Goal: Information Seeking & Learning: Learn about a topic

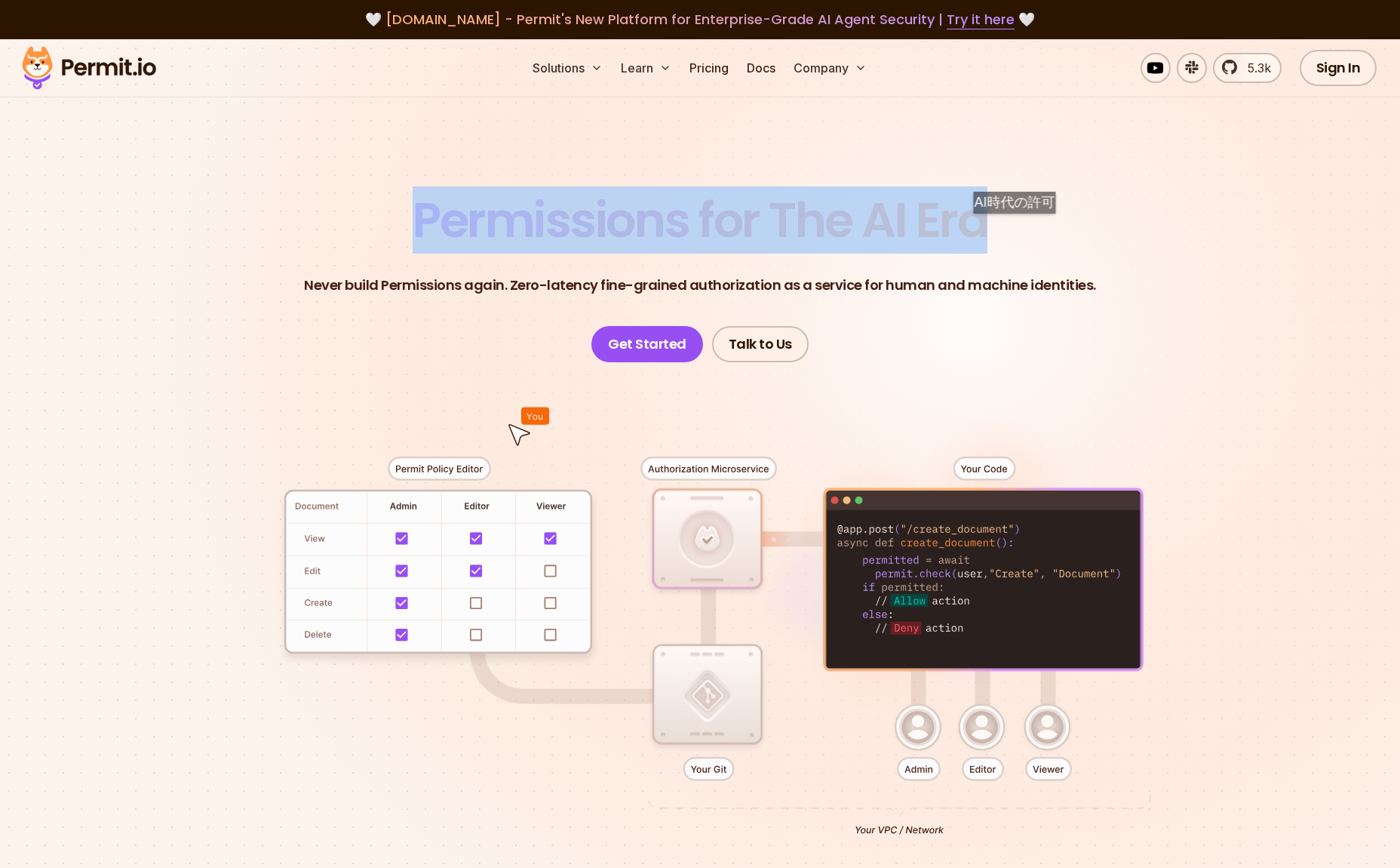
drag, startPoint x: 351, startPoint y: 211, endPoint x: 1019, endPoint y: 229, distance: 668.2
click at [1019, 229] on header "Permissions for The AI Era Never build Permissions again. Zero-latency fine-gra…" at bounding box center [700, 279] width 1056 height 166
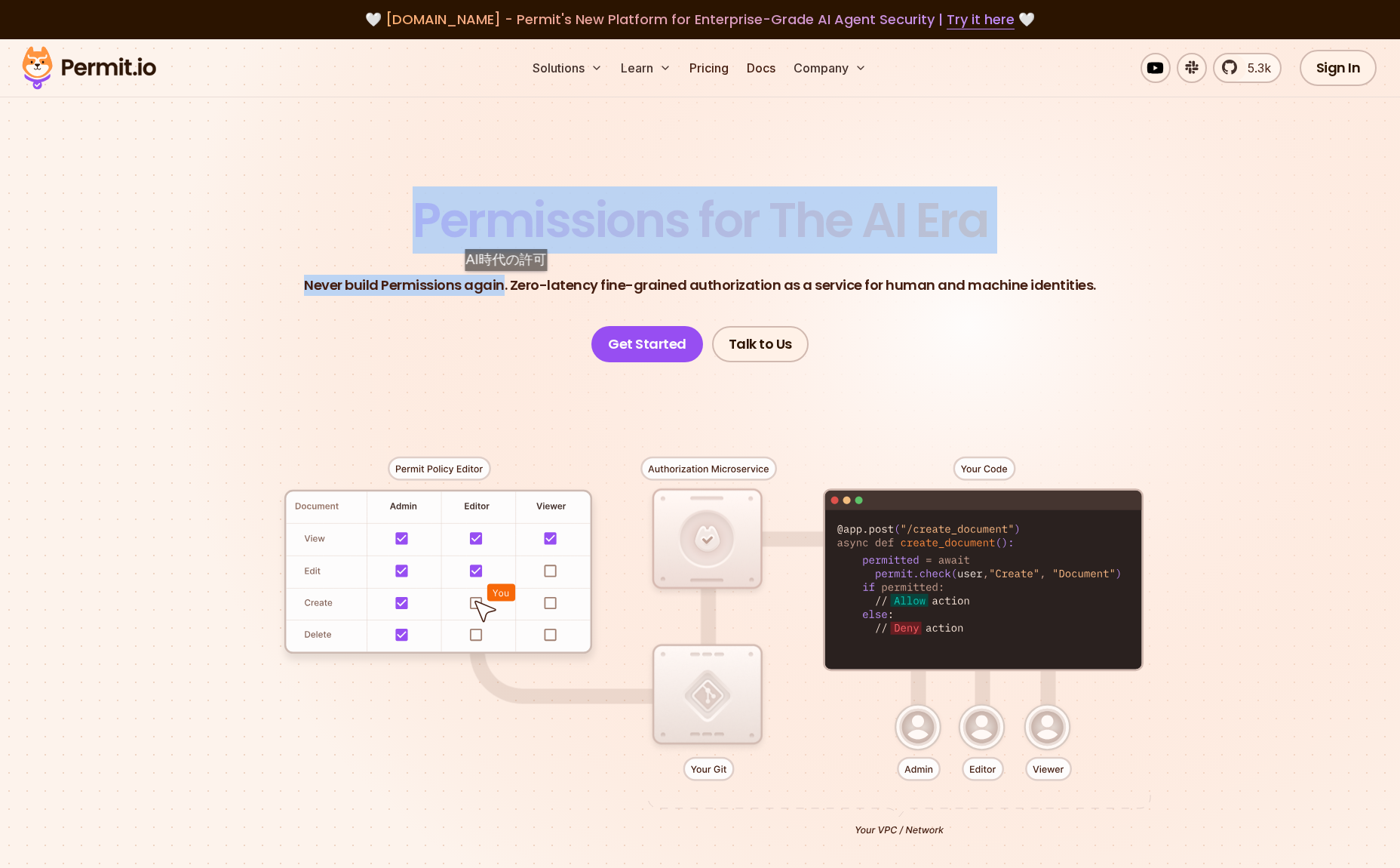
click at [510, 286] on p "Never build Permissions again. Zero-latency fine-grained authorization as a ser…" at bounding box center [699, 285] width 792 height 21
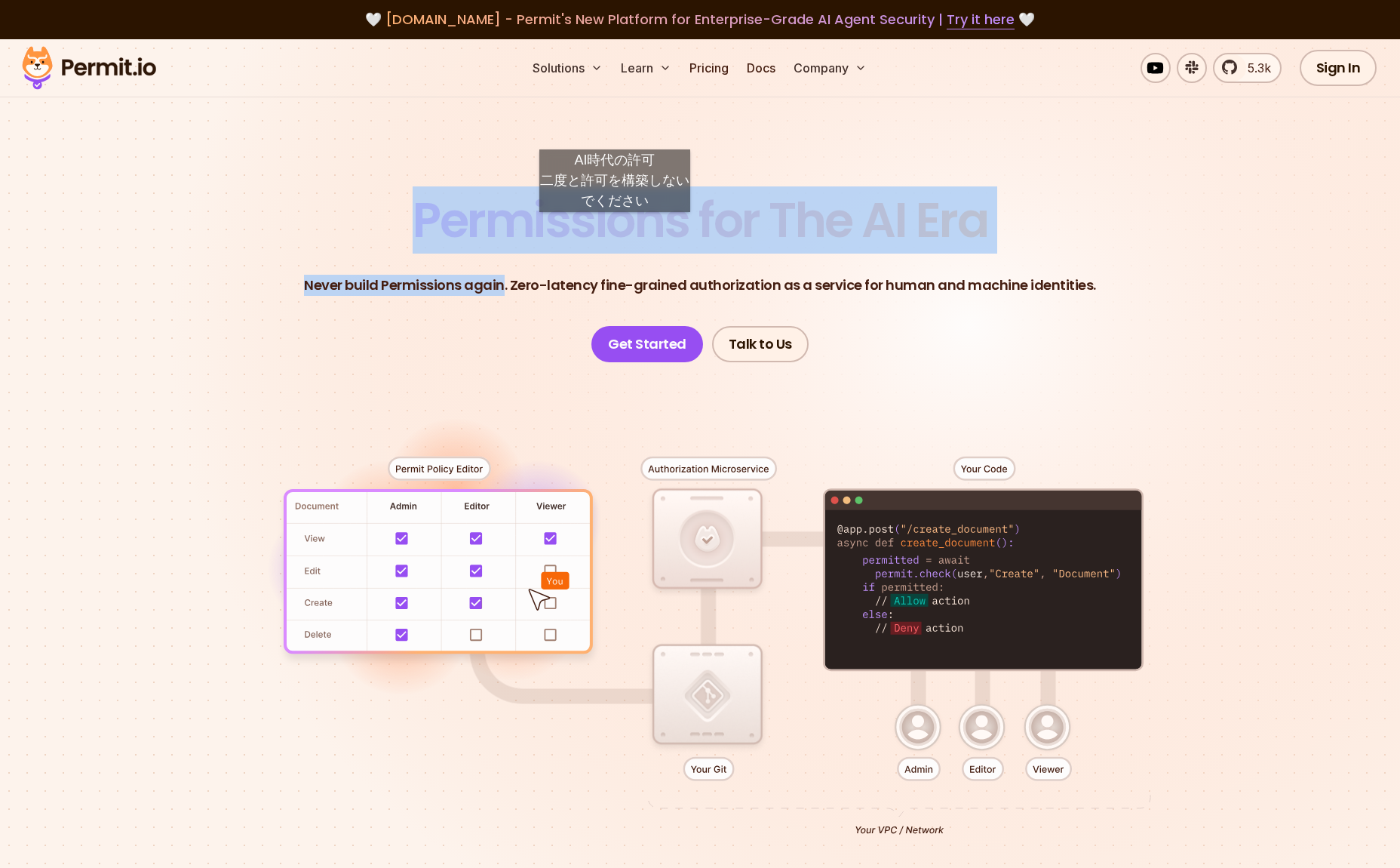
click at [615, 227] on span "Permissions for The AI Era" at bounding box center [700, 220] width 575 height 67
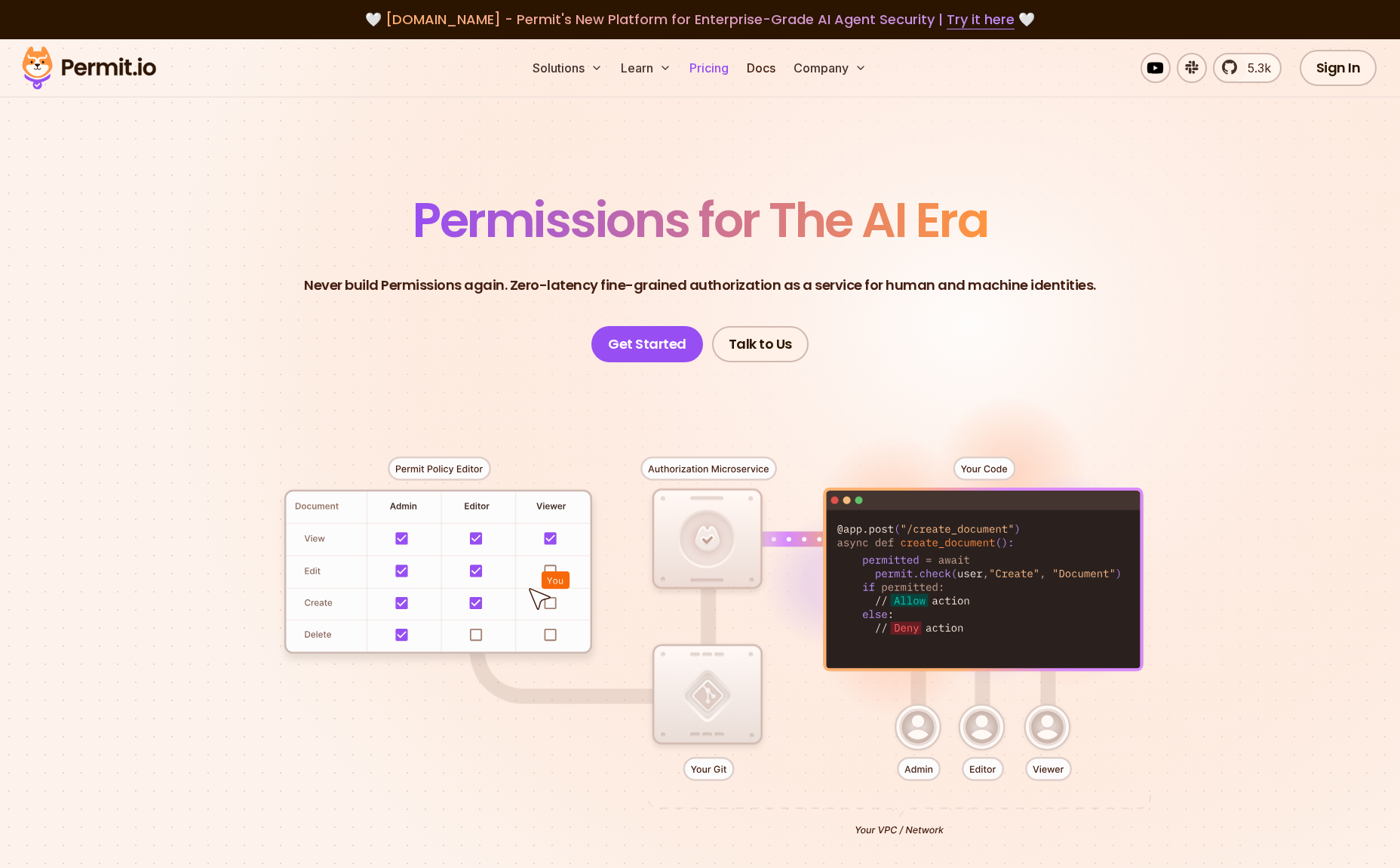
click at [694, 61] on link "Pricing" at bounding box center [709, 68] width 51 height 30
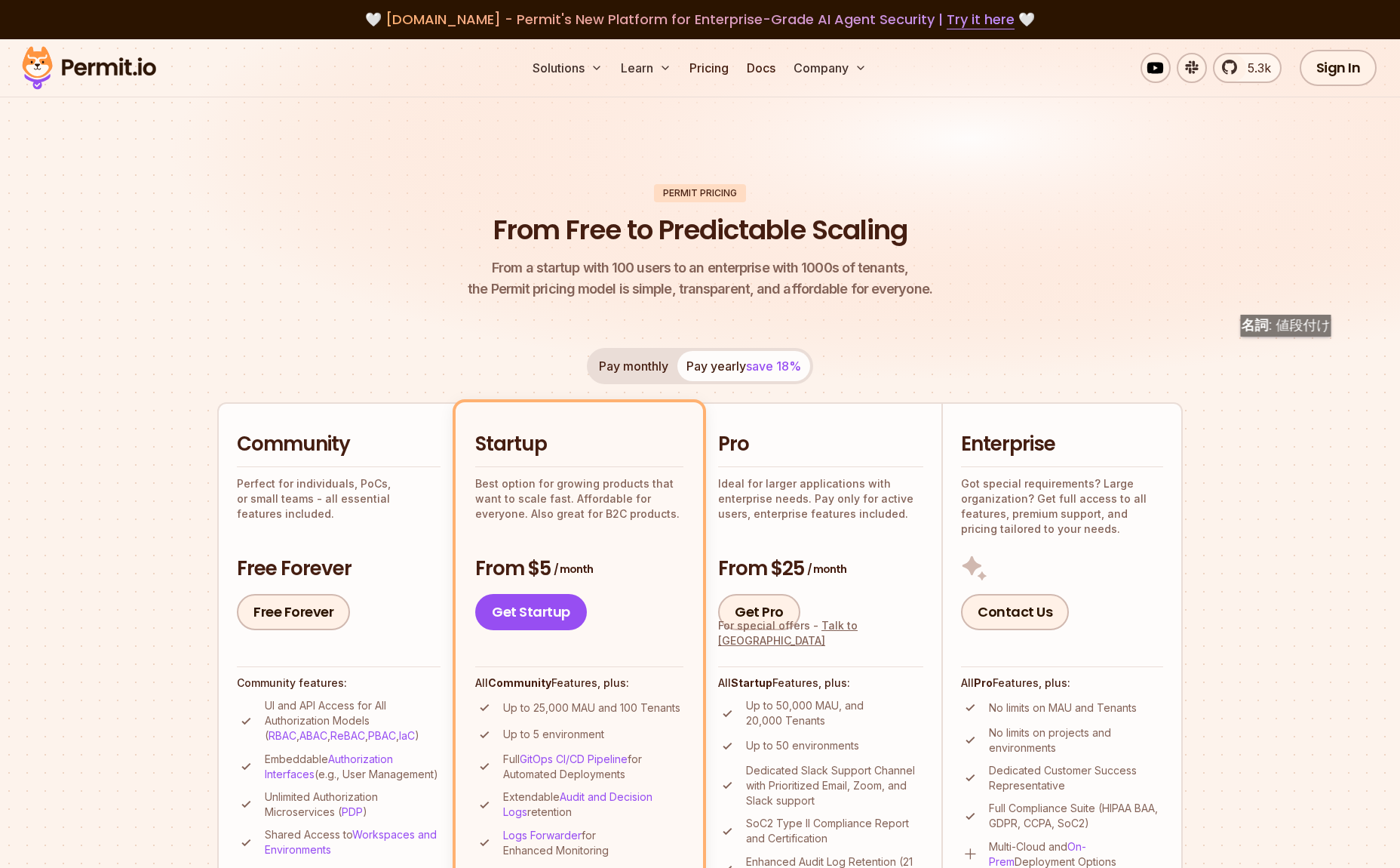
scroll to position [242, 0]
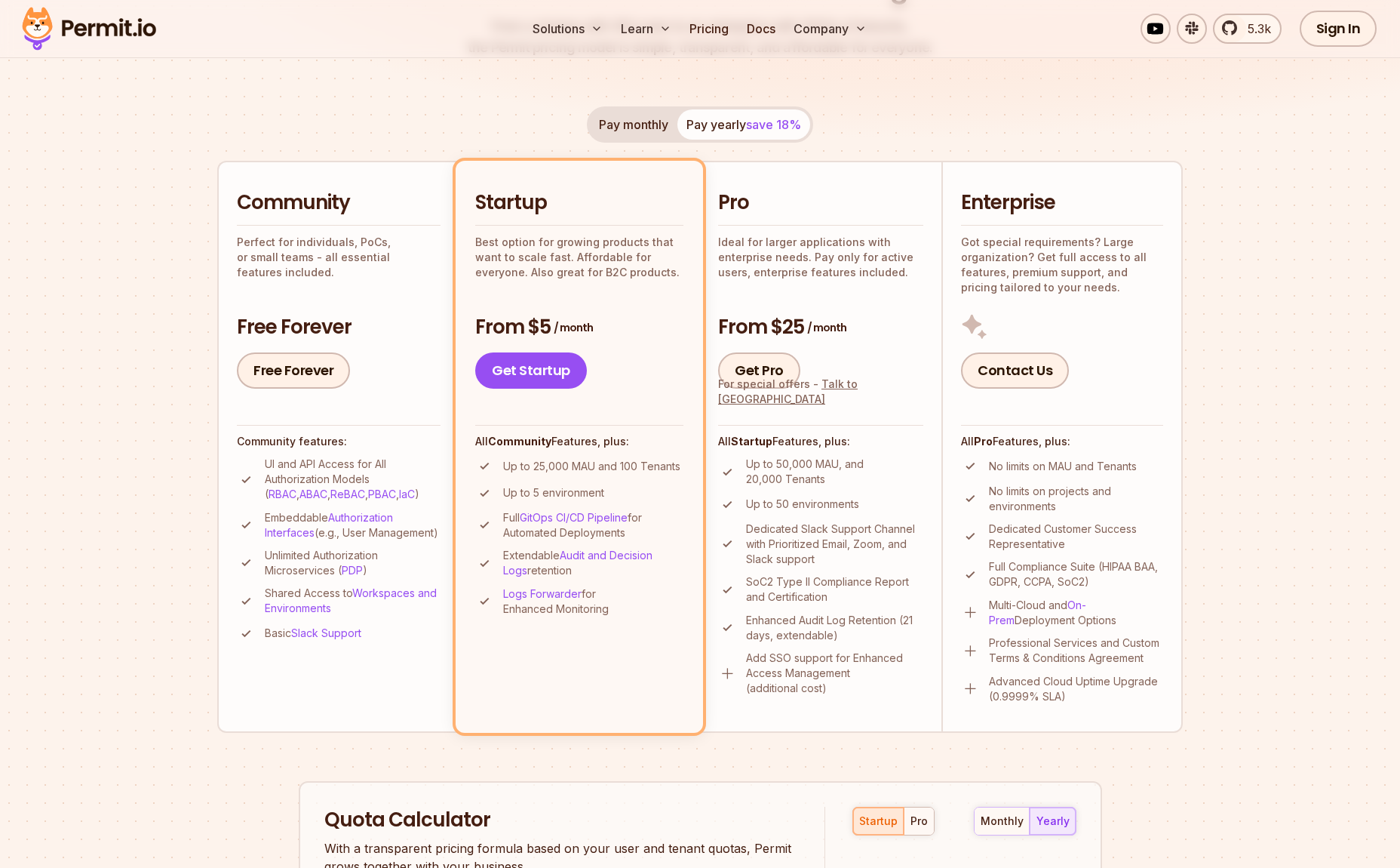
click at [305, 249] on p "Perfect for individuals, PoCs, or small teams - all essential features included." at bounding box center [338, 257] width 204 height 46
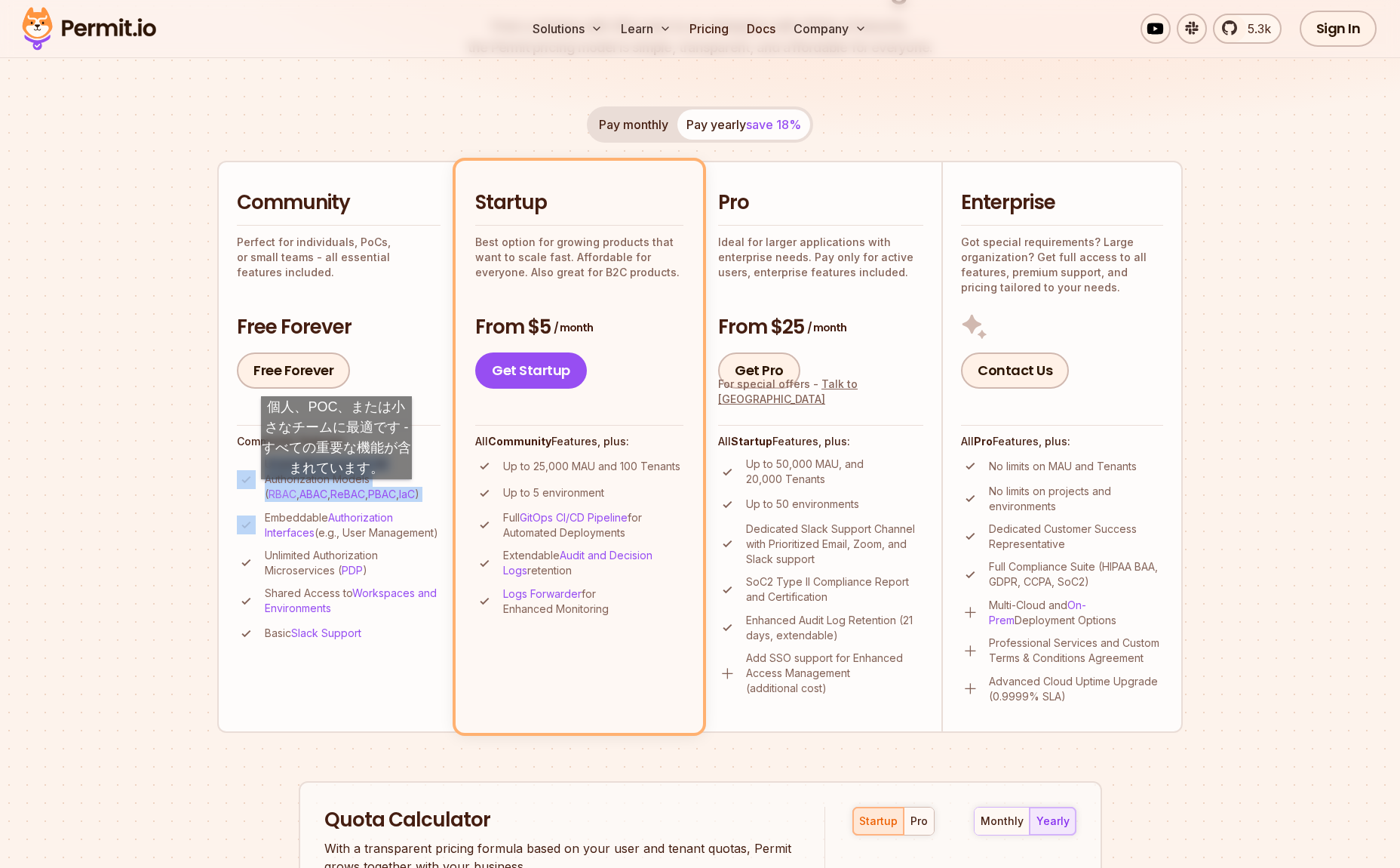
drag, startPoint x: 249, startPoint y: 462, endPoint x: 386, endPoint y: 480, distance: 138.2
click at [365, 508] on ul "UI and API Access for All Authorization Models ( RBAC , ABAC , ReBAC , PBAC , I…" at bounding box center [338, 549] width 204 height 187
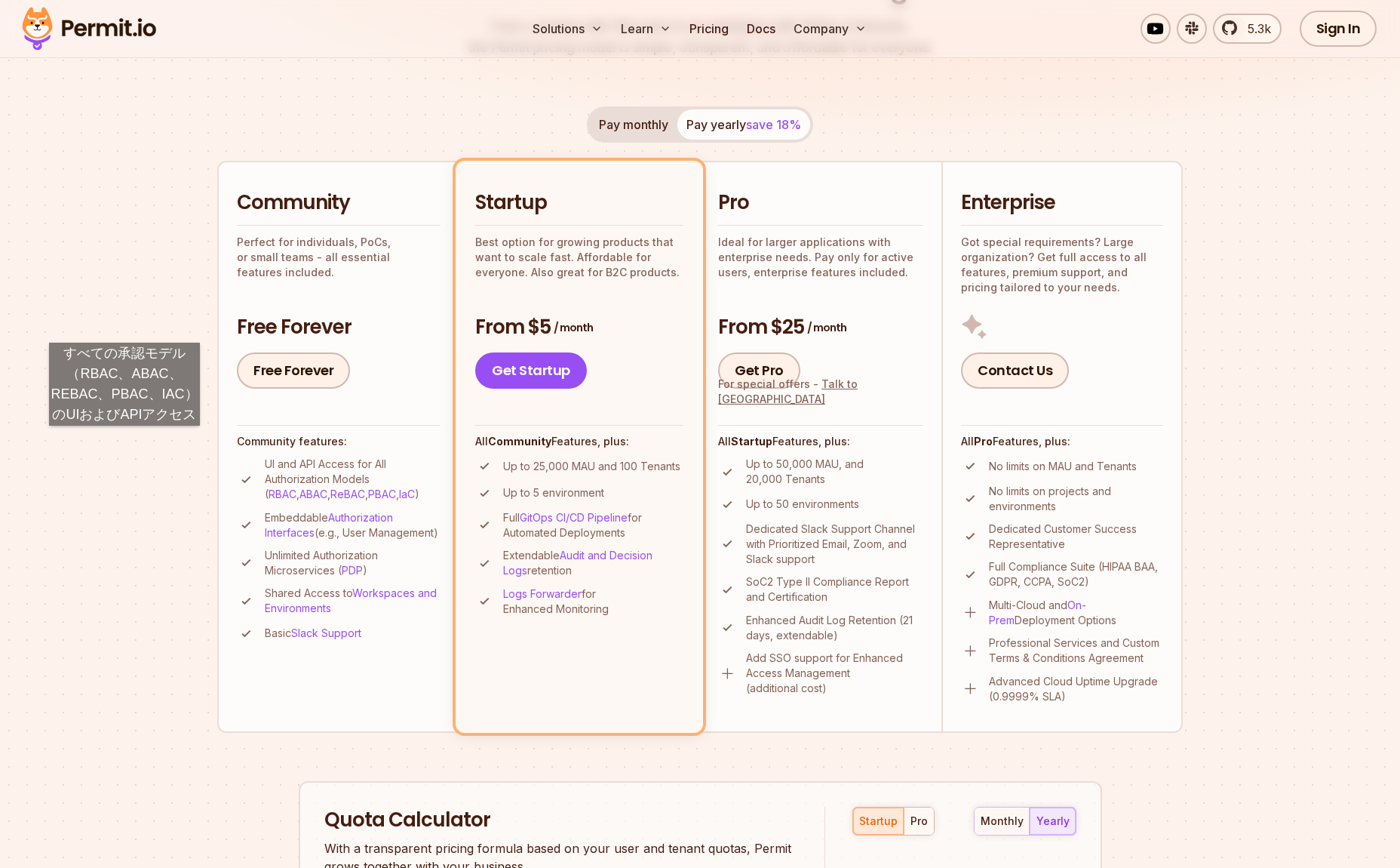
click at [124, 441] on section "Permit Pricing From Free to Predictable Scaling From a startup with 100 users t…" at bounding box center [700, 614] width 1400 height 1633
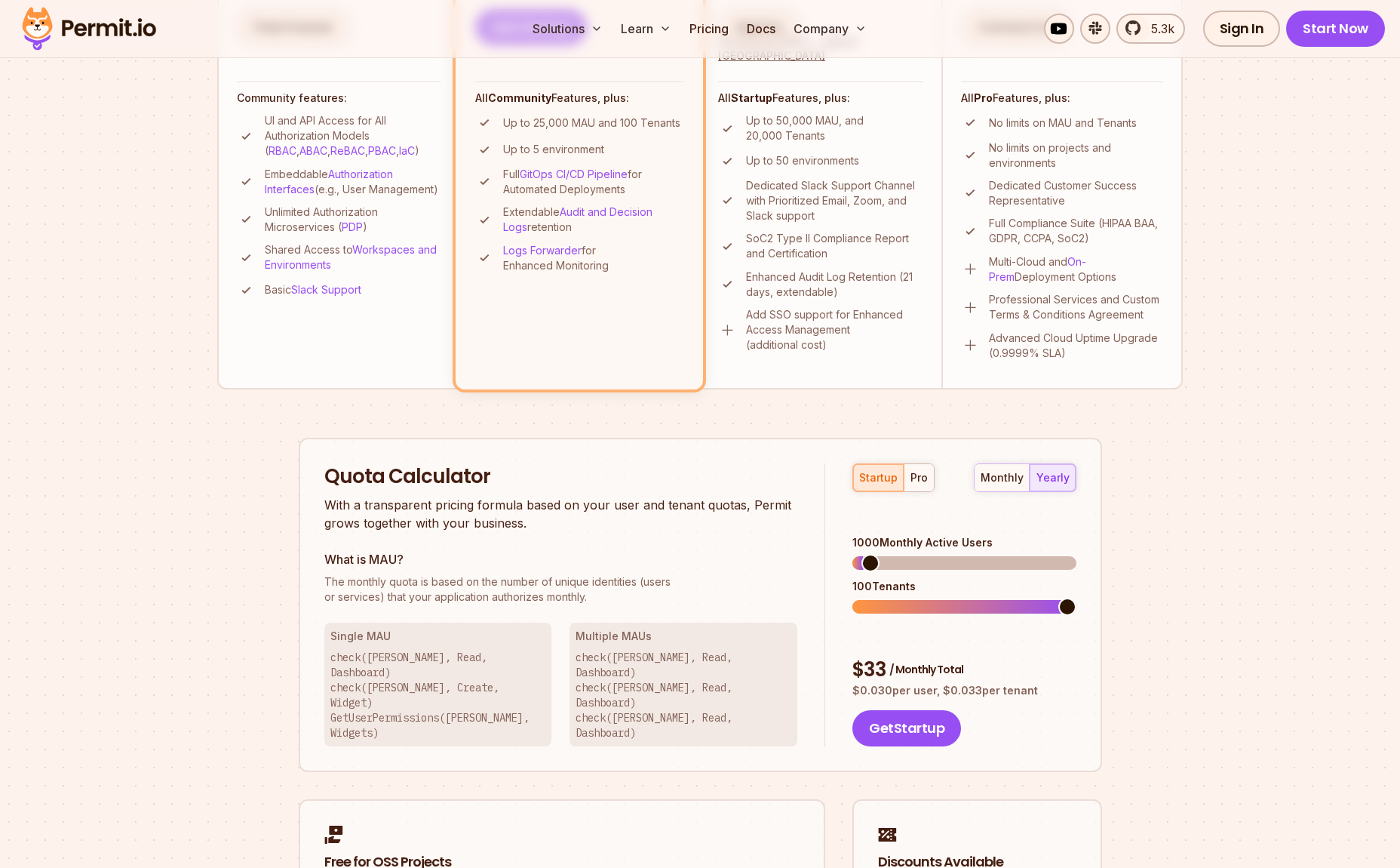
scroll to position [824, 0]
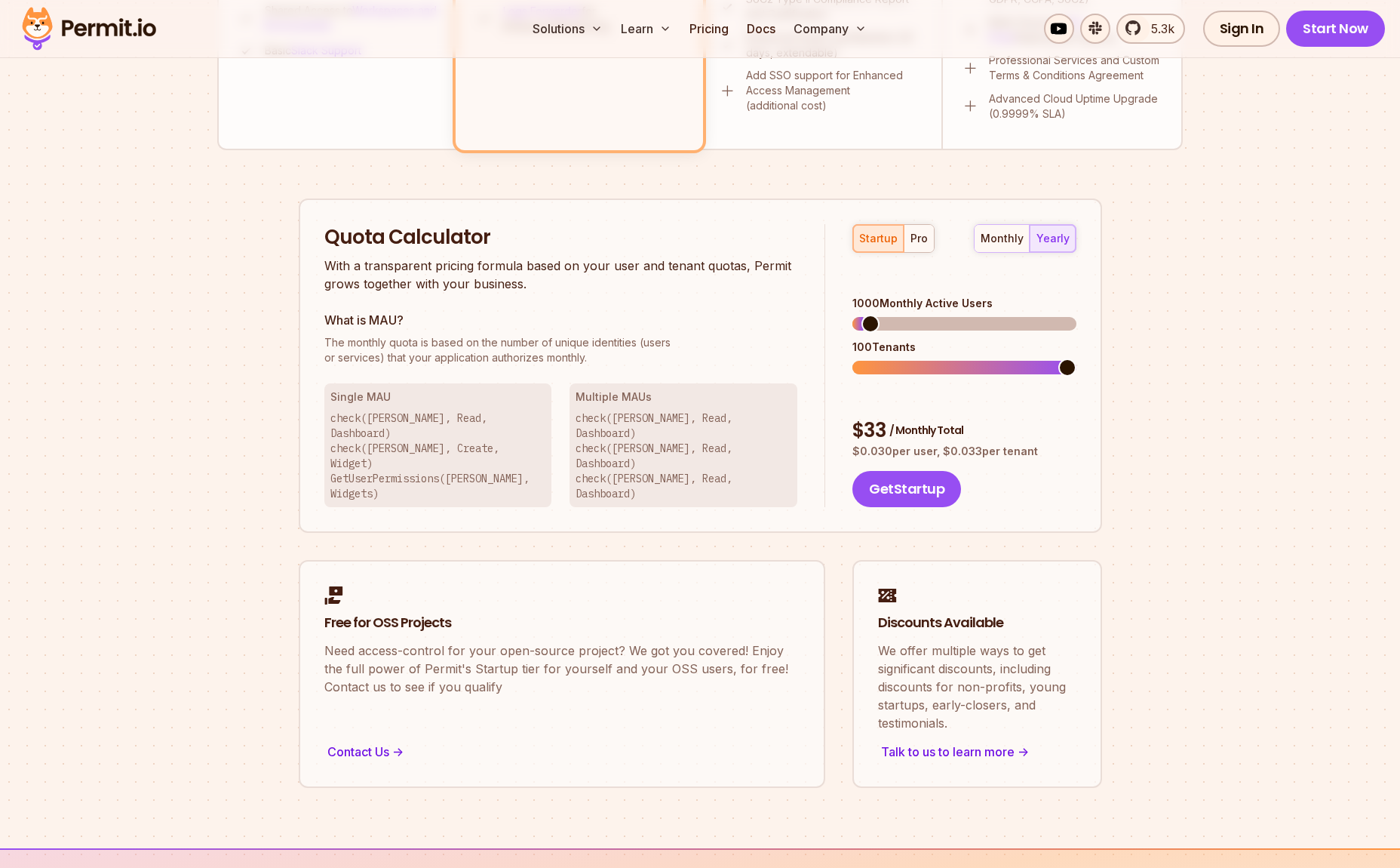
drag, startPoint x: 1299, startPoint y: 205, endPoint x: 1302, endPoint y: 172, distance: 33.1
click at [1299, 205] on section "Permit Pricing From Free to Predictable Scaling From a startup with 100 users t…" at bounding box center [700, 31] width 1400 height 1633
